Goal: Task Accomplishment & Management: Manage account settings

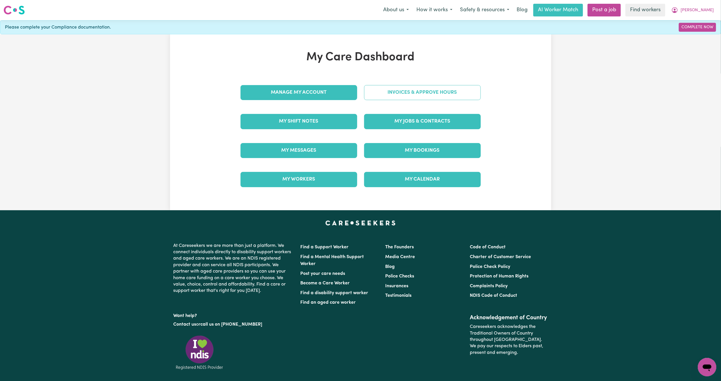
click at [401, 93] on link "Invoices & Approve Hours" at bounding box center [422, 92] width 117 height 15
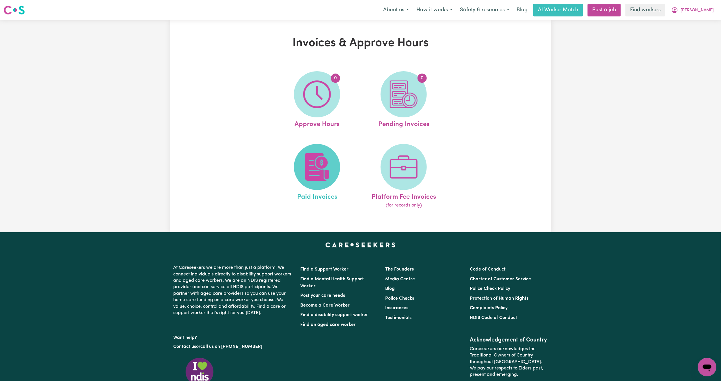
click at [330, 158] on img at bounding box center [317, 167] width 28 height 28
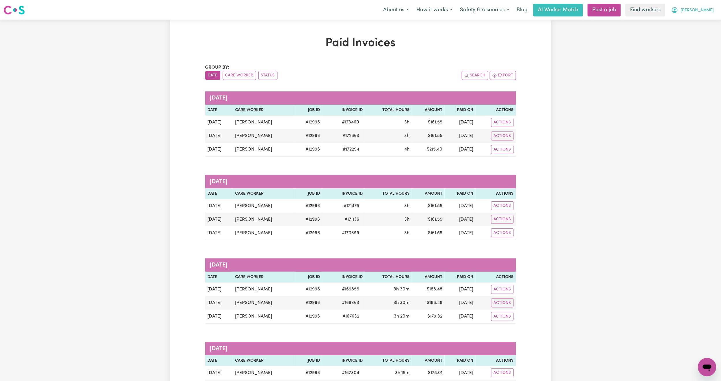
click at [702, 7] on button "[PERSON_NAME]" at bounding box center [692, 10] width 50 height 12
click at [697, 32] on link "Logout" at bounding box center [694, 33] width 46 height 11
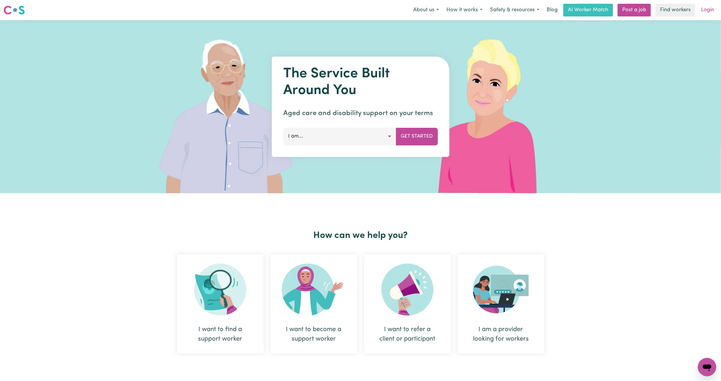
click at [710, 5] on link "Login" at bounding box center [707, 10] width 20 height 13
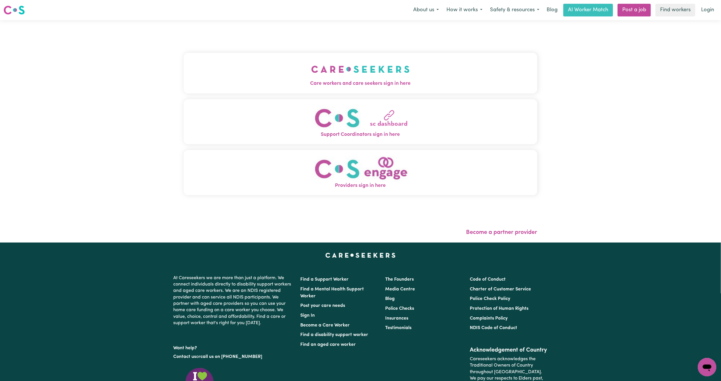
click at [185, 57] on button "Care workers and care seekers sign in here" at bounding box center [361, 73] width 354 height 40
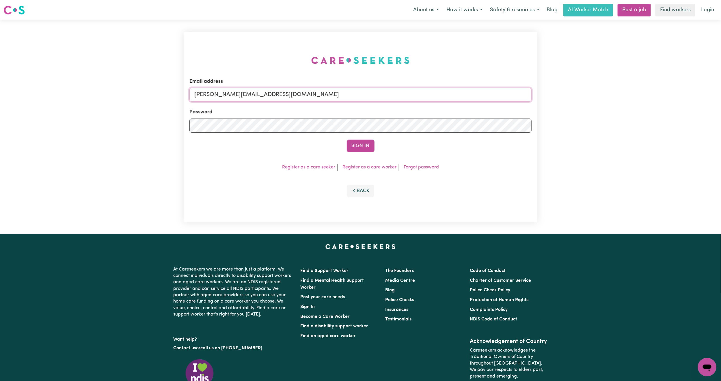
click at [267, 93] on input "[PERSON_NAME][EMAIL_ADDRESS][DOMAIN_NAME]" at bounding box center [360, 95] width 342 height 14
drag, startPoint x: 225, startPoint y: 96, endPoint x: 398, endPoint y: 110, distance: 172.9
click at [398, 110] on form "Email address [EMAIL_ADDRESS][PERSON_NAME][DOMAIN_NAME] Password Sign In" at bounding box center [360, 115] width 342 height 74
type input "superuser~[EMAIL_ADDRESS][DOMAIN_NAME]"
click at [359, 139] on form "Email address superuser~[EMAIL_ADDRESS][DOMAIN_NAME] Password Sign In" at bounding box center [360, 115] width 342 height 74
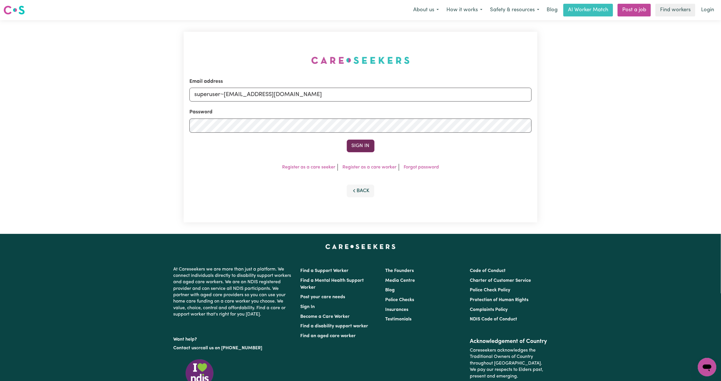
click at [360, 144] on button "Sign In" at bounding box center [361, 146] width 28 height 13
